Goal: Transaction & Acquisition: Purchase product/service

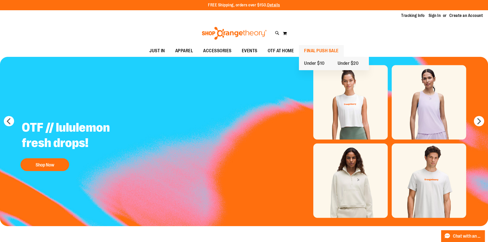
type input "**********"
click at [308, 48] on span "FINAL PUSH SALE" at bounding box center [321, 51] width 35 height 12
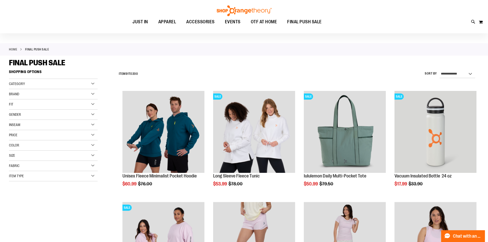
scroll to position [25, 0]
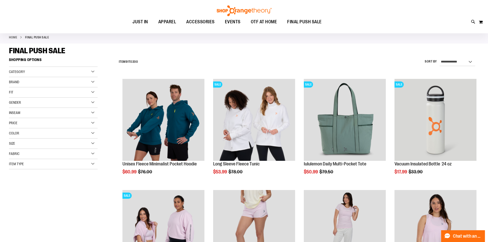
type input "**********"
click at [90, 80] on div "Brand" at bounding box center [53, 82] width 89 height 10
click at [12, 102] on link "lululemon" at bounding box center [50, 103] width 85 height 5
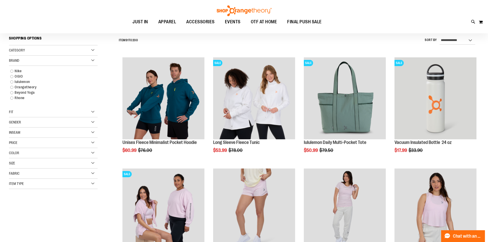
scroll to position [48, 0]
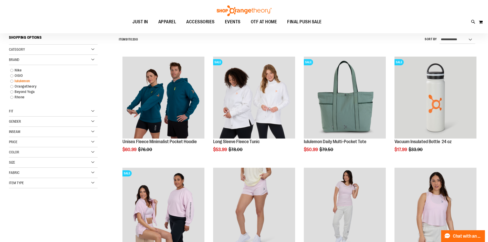
click at [21, 80] on link "lululemon" at bounding box center [50, 80] width 85 height 5
click at [12, 80] on link "lululemon" at bounding box center [50, 80] width 85 height 5
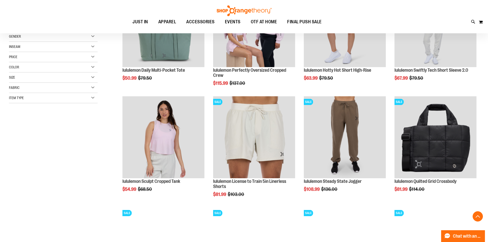
scroll to position [201, 0]
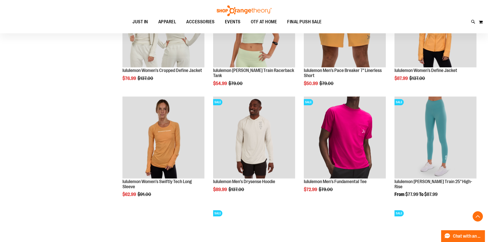
scroll to position [455, 0]
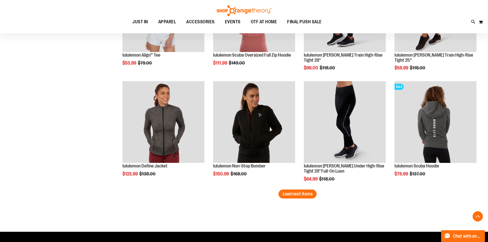
scroll to position [916, 0]
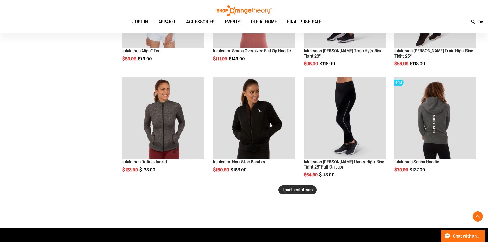
click at [302, 191] on span "Load next items" at bounding box center [298, 189] width 30 height 5
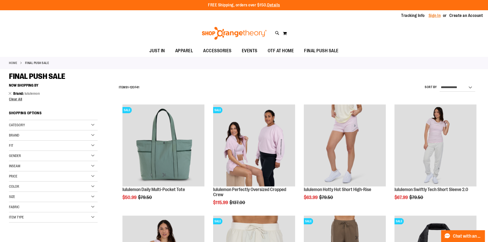
click at [432, 15] on link "Sign In" at bounding box center [435, 16] width 12 height 6
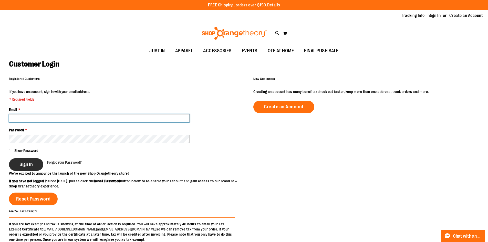
type input "**********"
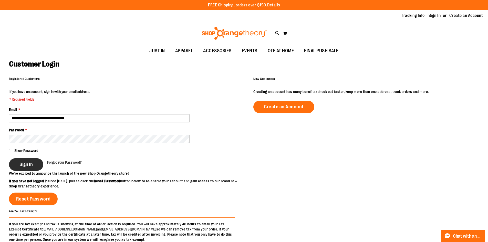
type input "**********"
click at [24, 165] on span "Sign In" at bounding box center [25, 165] width 13 height 6
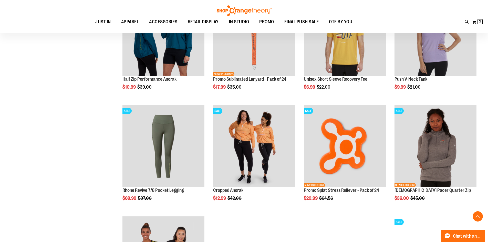
scroll to position [455, 0]
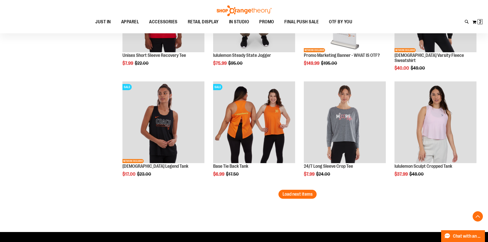
scroll to position [942, 0]
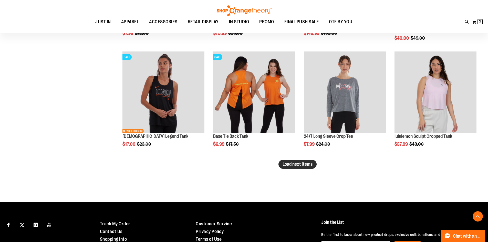
type input "**********"
click at [306, 166] on span "Load next items" at bounding box center [298, 164] width 30 height 5
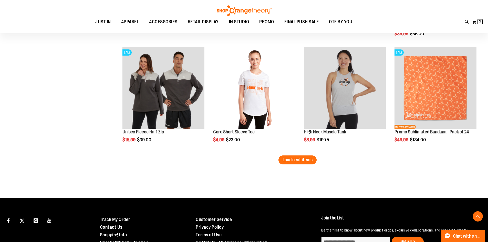
scroll to position [1300, 0]
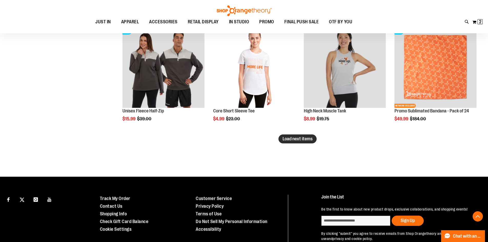
click at [303, 141] on span "Load next items" at bounding box center [298, 138] width 30 height 5
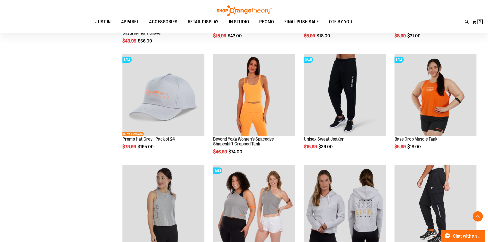
scroll to position [1557, 0]
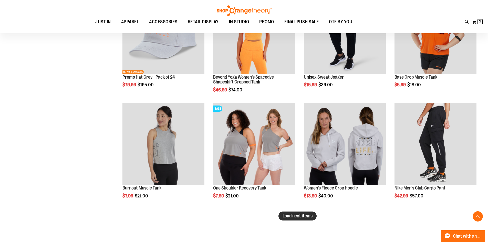
click at [293, 220] on button "Load next items" at bounding box center [297, 216] width 38 height 9
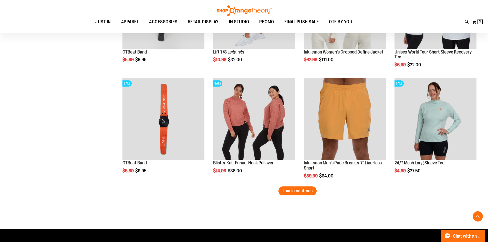
scroll to position [1915, 0]
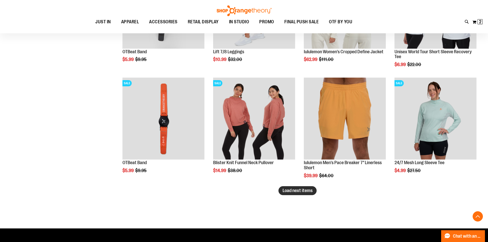
click at [288, 193] on button "Load next items" at bounding box center [297, 190] width 38 height 9
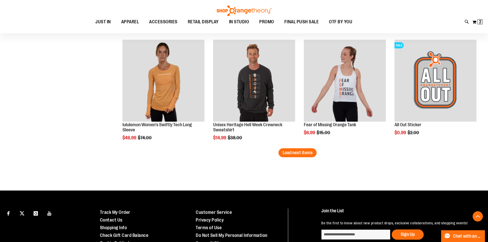
scroll to position [2300, 0]
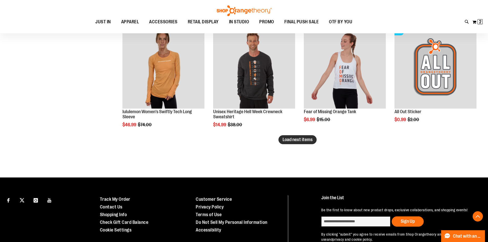
click at [304, 141] on span "Load next items" at bounding box center [298, 139] width 30 height 5
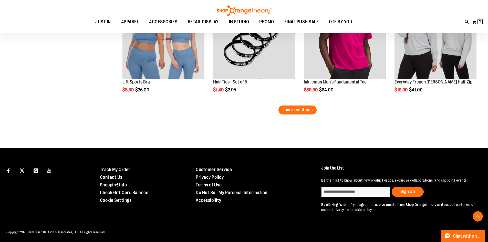
scroll to position [2664, 0]
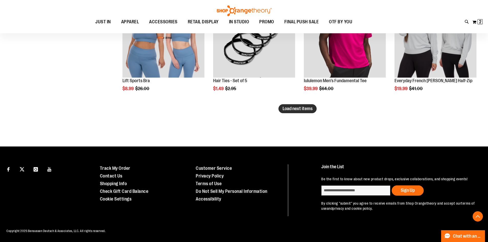
click at [297, 110] on span "Load next items" at bounding box center [298, 108] width 30 height 5
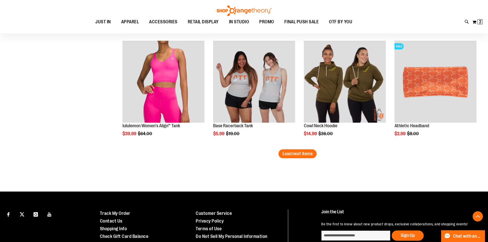
scroll to position [2891, 0]
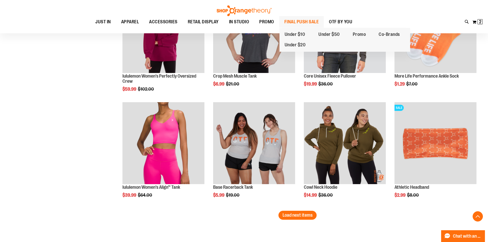
click at [289, 24] on span "FINAL PUSH SALE" at bounding box center [301, 22] width 35 height 12
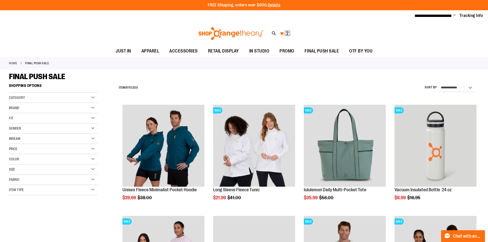
type input "**********"
click at [285, 32] on span "2 2 items" at bounding box center [287, 33] width 5 height 5
